Goal: Check status: Check status

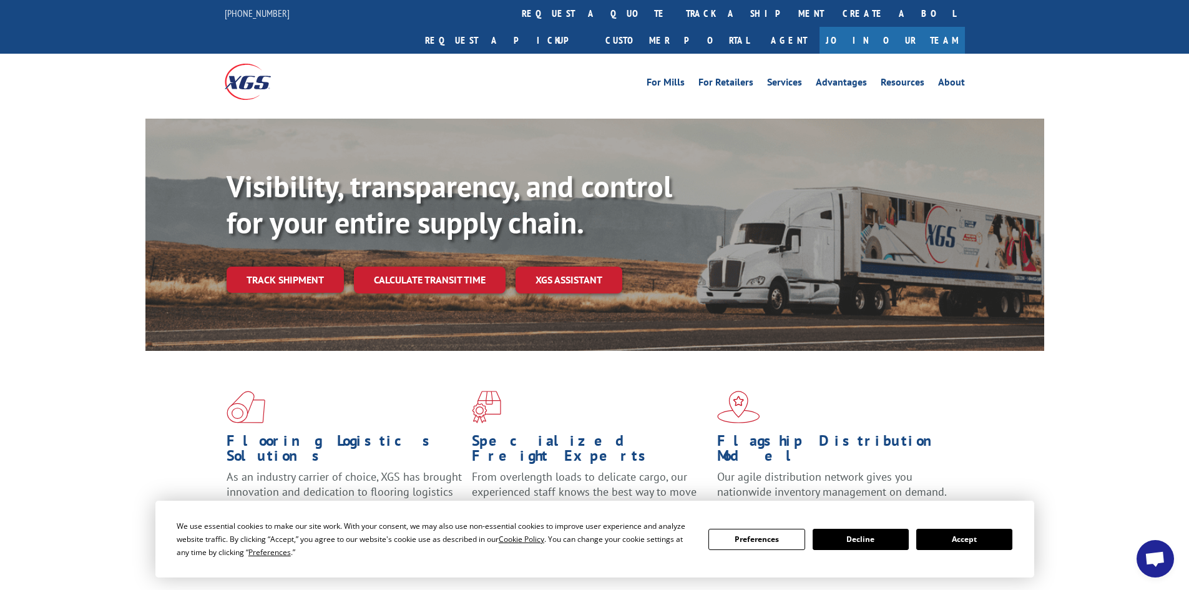
click at [963, 537] on button "Accept" at bounding box center [964, 539] width 96 height 21
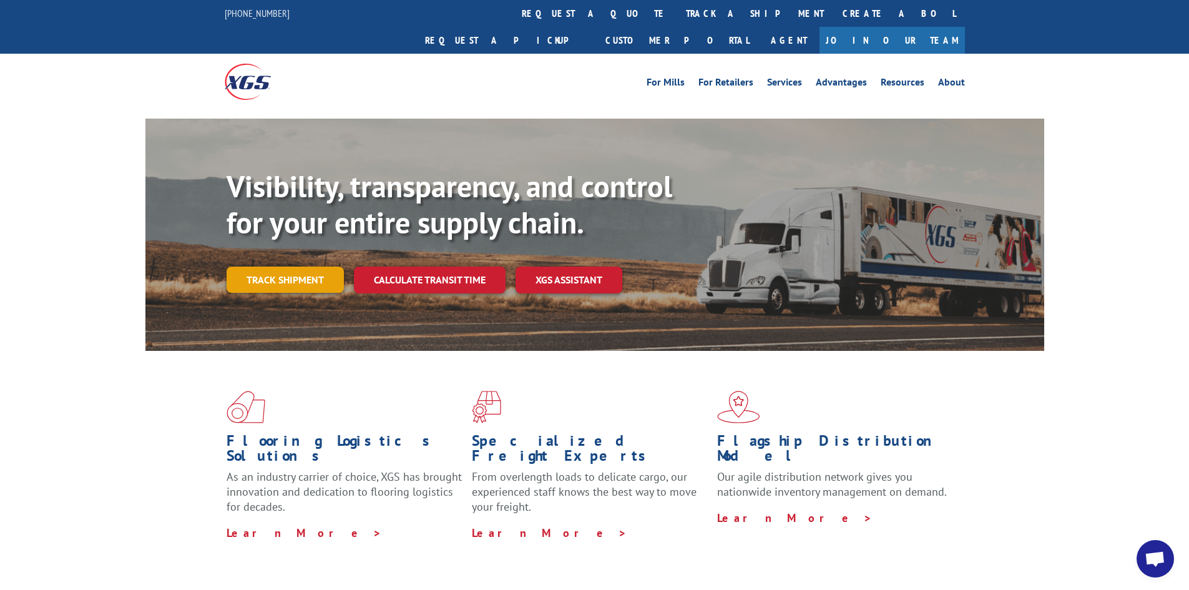
click at [294, 267] on link "Track shipment" at bounding box center [285, 280] width 117 height 26
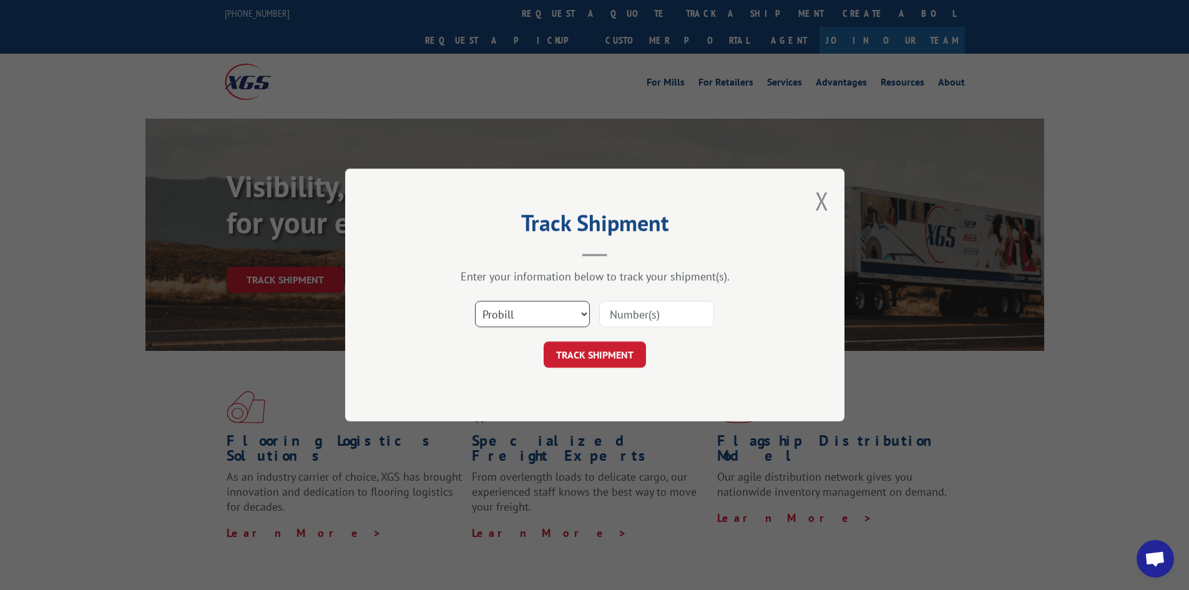
drag, startPoint x: 511, startPoint y: 311, endPoint x: 512, endPoint y: 324, distance: 12.6
click at [511, 311] on select "Select category... Probill BOL PO" at bounding box center [532, 314] width 115 height 26
select select "bol"
click at [475, 301] on select "Select category... Probill BOL PO" at bounding box center [532, 314] width 115 height 26
click at [625, 314] on input at bounding box center [656, 314] width 115 height 26
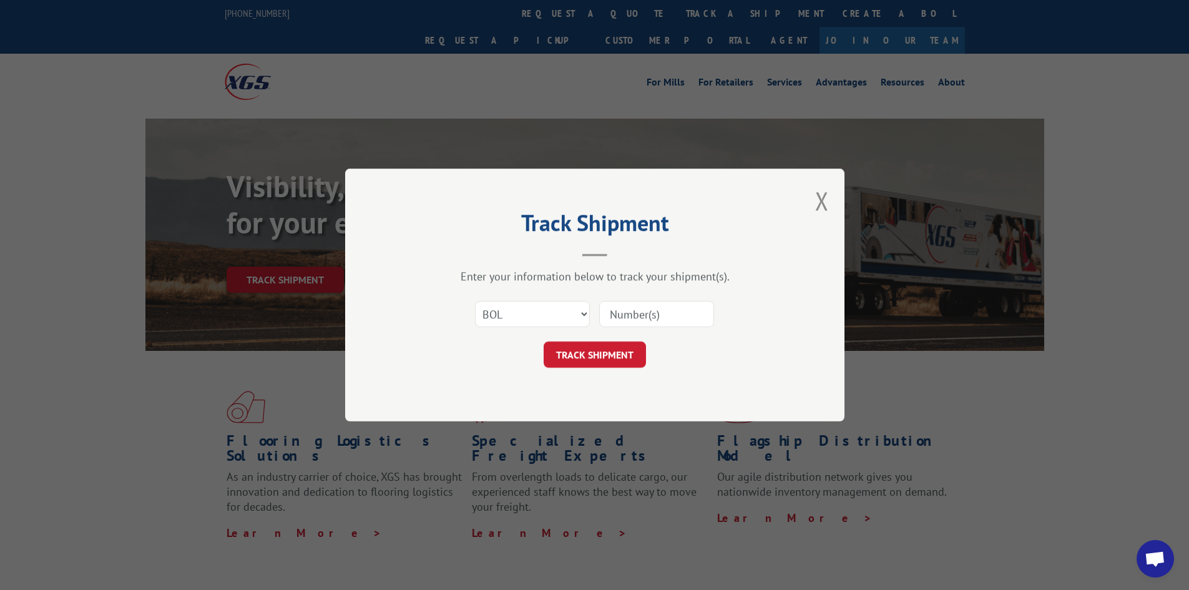
paste input "7049635"
type input "7049635"
click at [603, 349] on button "TRACK SHIPMENT" at bounding box center [595, 354] width 102 height 26
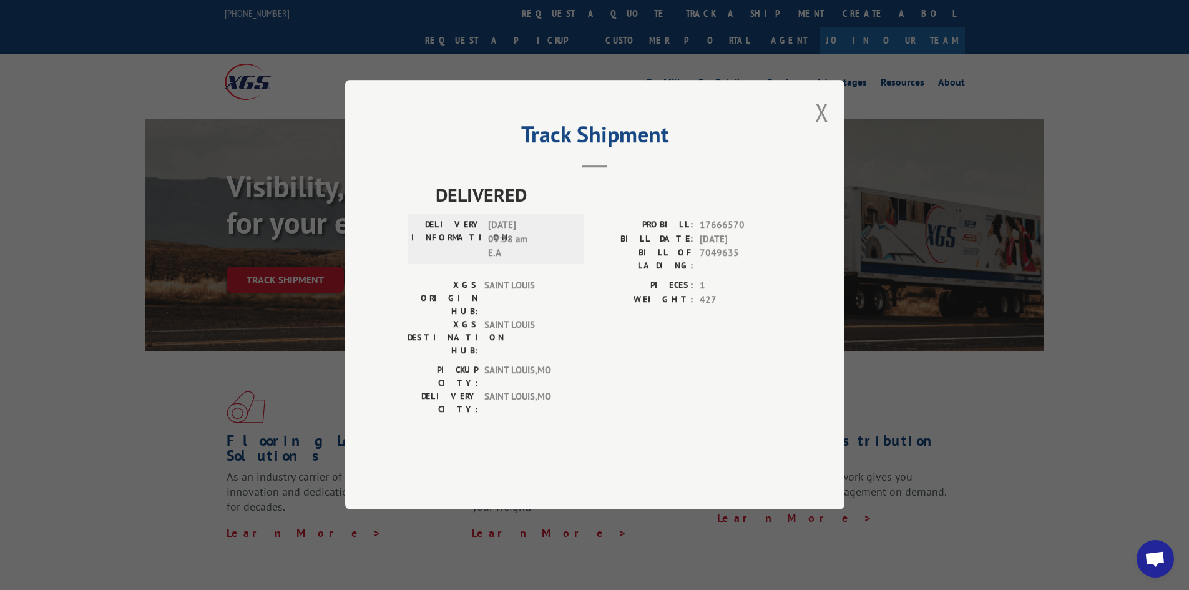
click at [831, 144] on div "Track Shipment DELIVERED DELIVERY INFORMATION: [DATE] 09:38 am E.A PROBILL: 176…" at bounding box center [594, 294] width 499 height 429
click at [823, 129] on button "Close modal" at bounding box center [822, 112] width 14 height 33
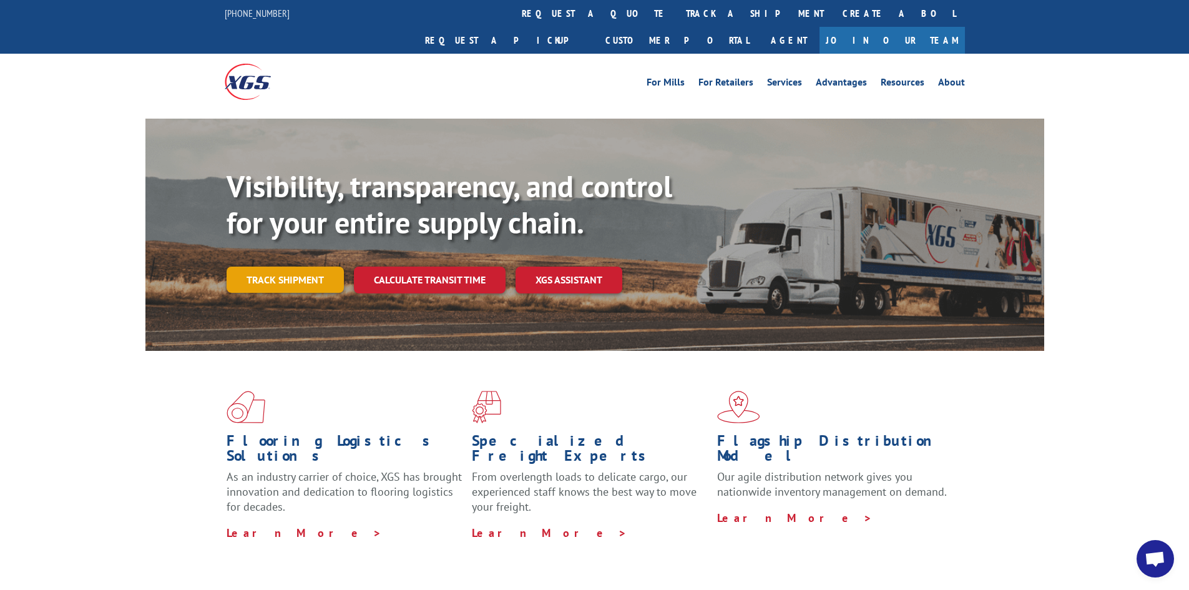
click at [279, 267] on link "Track shipment" at bounding box center [285, 280] width 117 height 26
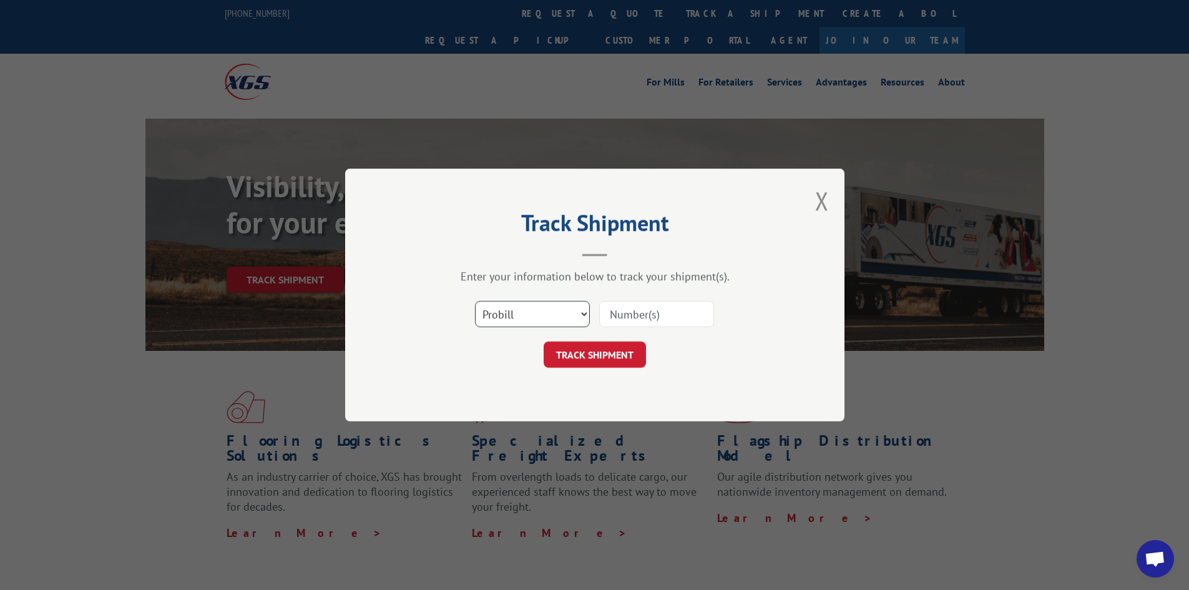
click at [545, 316] on select "Select category... Probill BOL PO" at bounding box center [532, 314] width 115 height 26
click at [475, 301] on select "Select category... Probill BOL PO" at bounding box center [532, 314] width 115 height 26
drag, startPoint x: 635, startPoint y: 318, endPoint x: 647, endPoint y: 315, distance: 13.0
click at [637, 318] on input at bounding box center [656, 314] width 115 height 26
paste input "7052867"
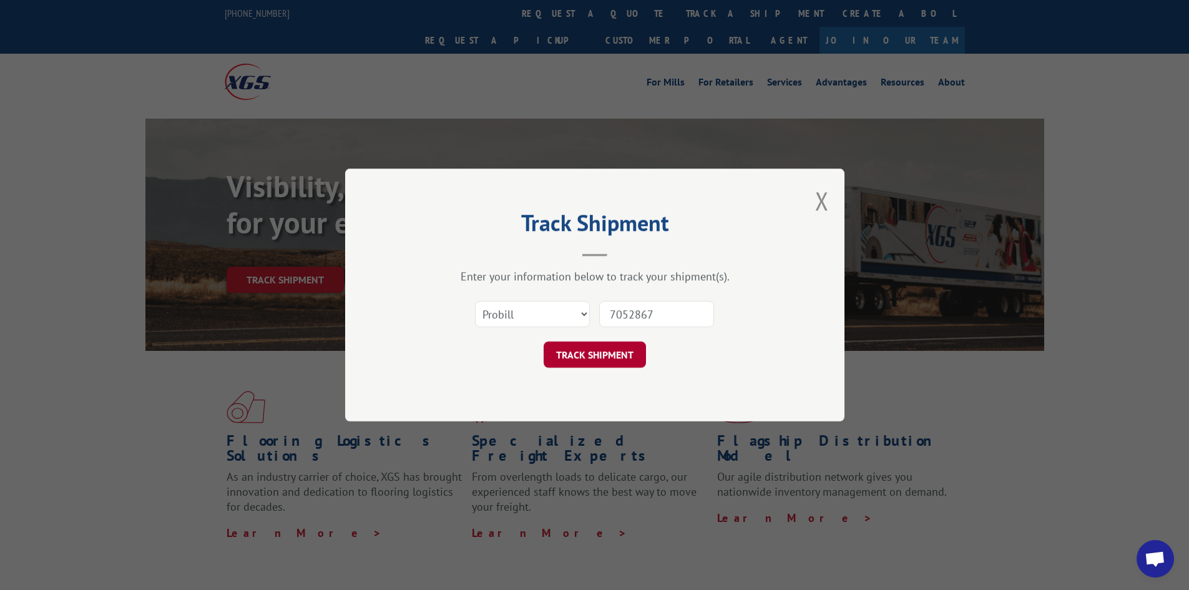
type input "7052867"
click at [582, 351] on button "TRACK SHIPMENT" at bounding box center [595, 354] width 102 height 26
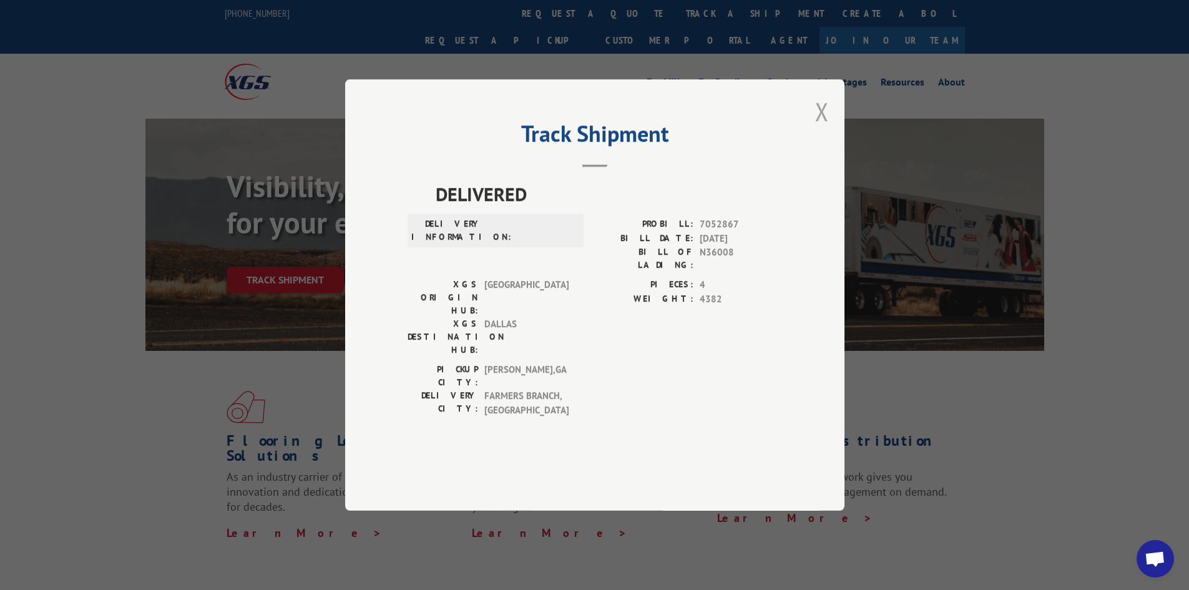
click at [825, 128] on button "Close modal" at bounding box center [822, 111] width 14 height 33
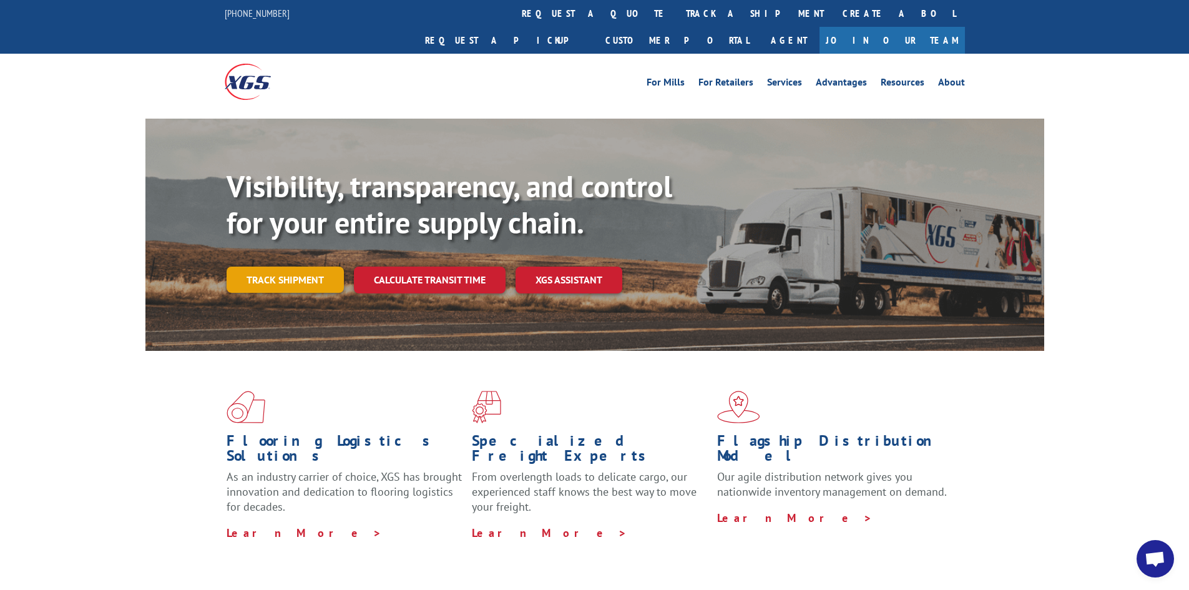
click at [324, 267] on link "Track shipment" at bounding box center [285, 280] width 117 height 26
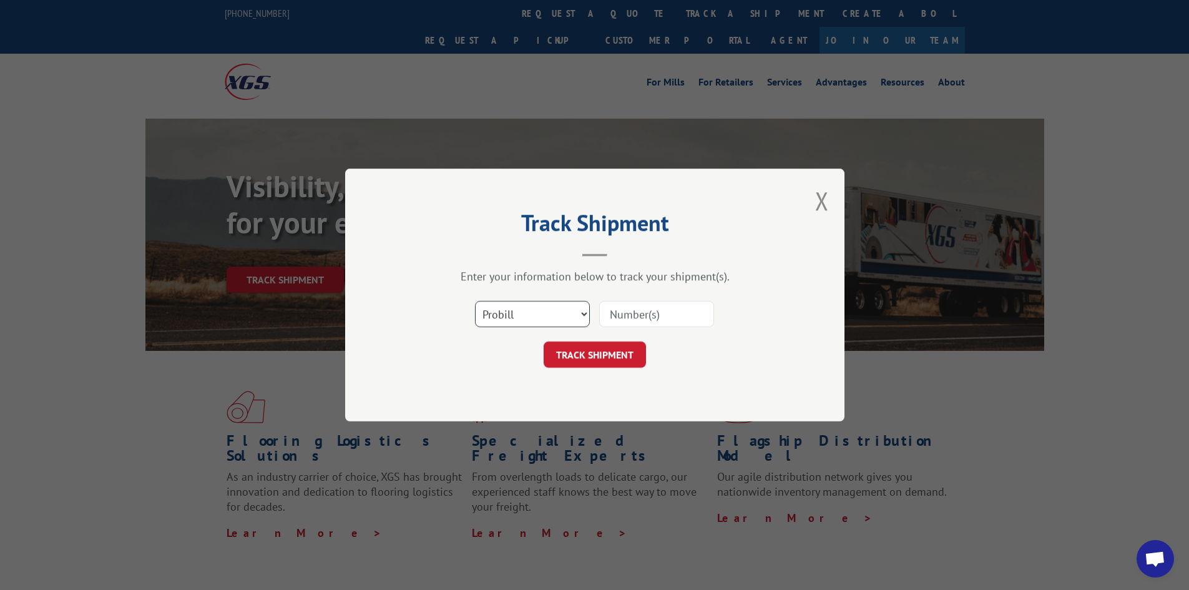
click at [527, 308] on select "Select category... Probill BOL PO" at bounding box center [532, 314] width 115 height 26
select select "bol"
click at [475, 301] on select "Select category... Probill BOL PO" at bounding box center [532, 314] width 115 height 26
click at [624, 312] on input at bounding box center [656, 314] width 115 height 26
paste input "5509683"
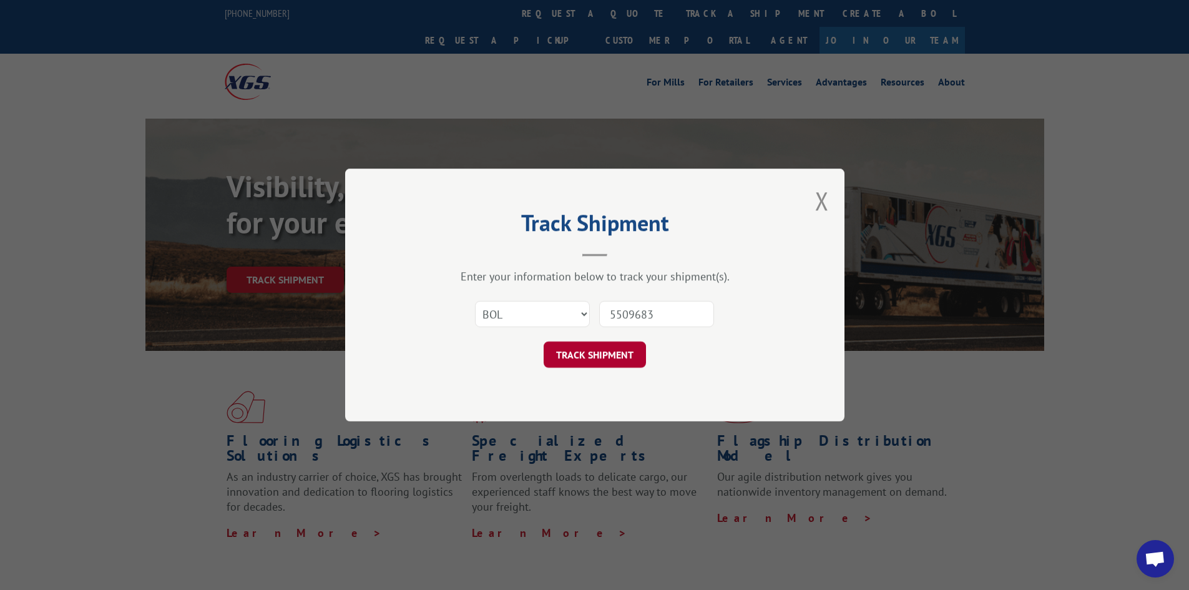
type input "5509683"
click at [619, 355] on button "TRACK SHIPMENT" at bounding box center [595, 354] width 102 height 26
